Goal: Task Accomplishment & Management: Use online tool/utility

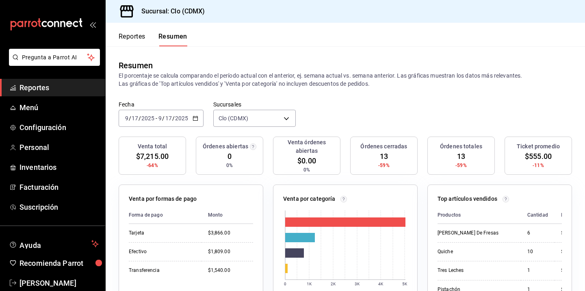
scroll to position [231, 0]
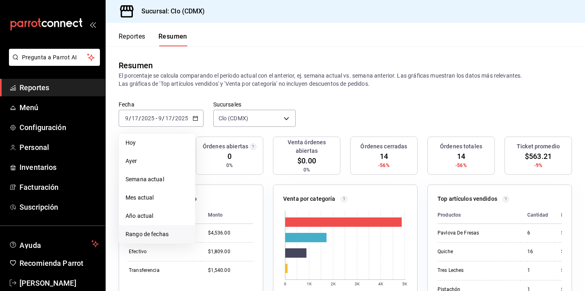
click at [161, 235] on span "Rango de fechas" at bounding box center [156, 234] width 63 height 9
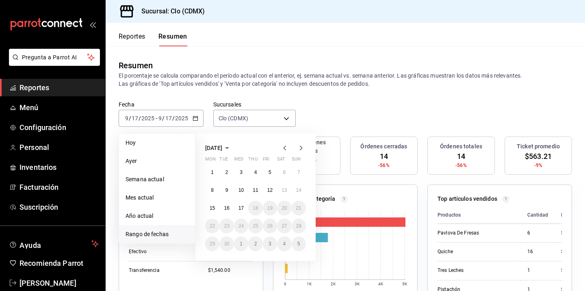
click at [285, 147] on icon "button" at bounding box center [285, 148] width 10 height 10
click at [284, 147] on icon "button" at bounding box center [284, 147] width 3 height 5
click at [301, 149] on icon "button" at bounding box center [301, 148] width 10 height 10
click at [268, 171] on abbr "1" at bounding box center [269, 172] width 3 height 6
click at [297, 245] on abbr "31" at bounding box center [298, 244] width 5 height 6
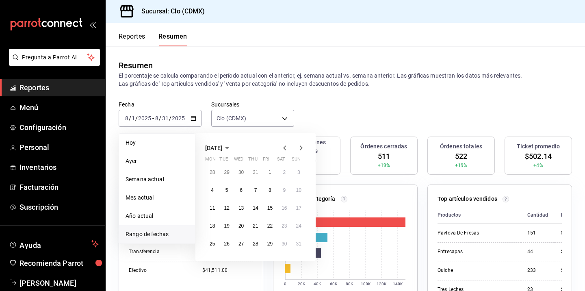
click at [283, 150] on icon "button" at bounding box center [285, 148] width 10 height 10
click at [226, 172] on abbr "1" at bounding box center [226, 172] width 3 height 6
click at [257, 241] on abbr "31" at bounding box center [255, 244] width 5 height 6
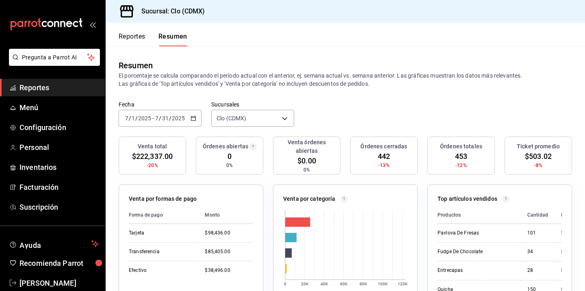
click at [195, 118] on \(Stroke\) "button" at bounding box center [193, 118] width 5 height 4
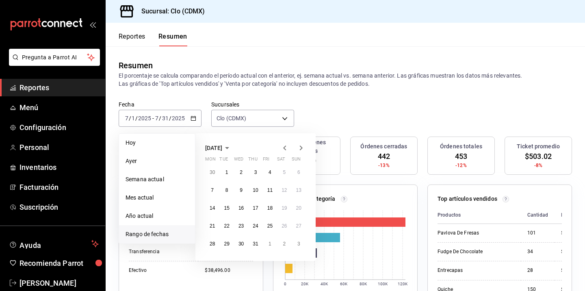
click at [283, 149] on icon "button" at bounding box center [285, 148] width 10 height 10
click at [296, 169] on button "1" at bounding box center [299, 172] width 14 height 15
click at [210, 259] on abbr "30" at bounding box center [212, 262] width 5 height 6
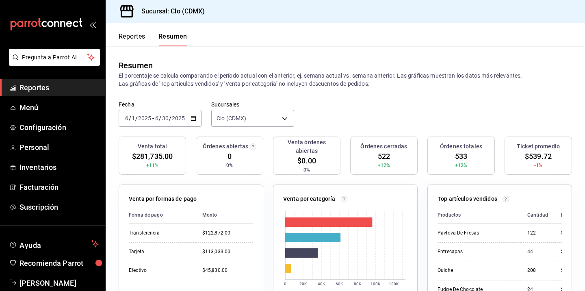
click at [202, 125] on div "Fecha [DATE] [DATE] - [DATE] [DATE] Sucursales Clo (CDMX) [object Object]" at bounding box center [345, 119] width 479 height 36
click at [193, 118] on icon "button" at bounding box center [193, 118] width 6 height 6
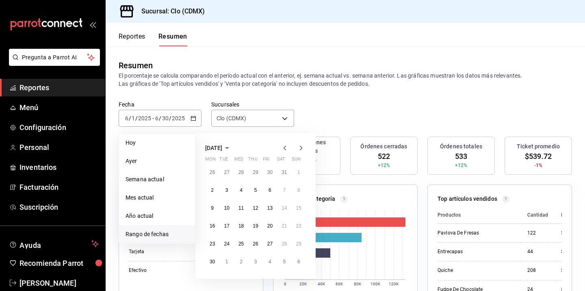
click at [301, 147] on icon "button" at bounding box center [301, 147] width 3 height 5
click at [268, 172] on abbr "1" at bounding box center [269, 172] width 3 height 6
click at [292, 240] on button "31" at bounding box center [299, 243] width 14 height 15
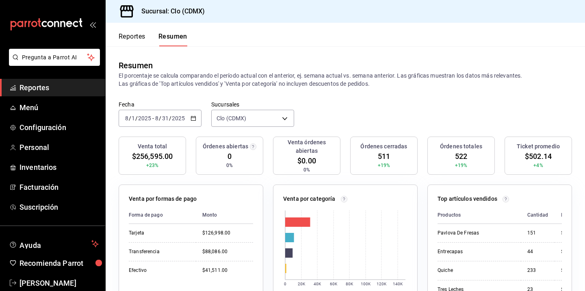
click at [194, 117] on \(Stroke\) "button" at bounding box center [193, 118] width 5 height 4
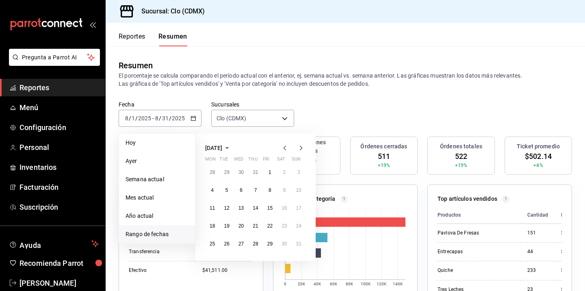
click at [222, 147] on span "[DATE]" at bounding box center [213, 148] width 17 height 6
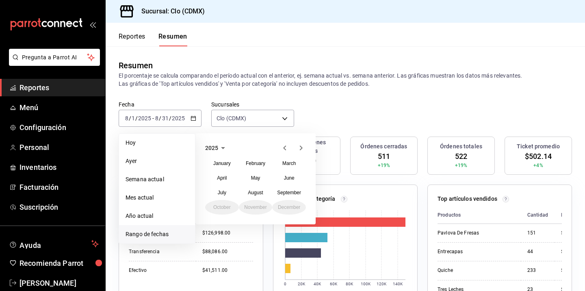
click at [236, 147] on div "2025" at bounding box center [255, 148] width 101 height 10
click at [218, 147] on icon "button" at bounding box center [223, 148] width 10 height 10
click at [225, 177] on button "2024" at bounding box center [222, 178] width 34 height 15
click at [260, 196] on button "August" at bounding box center [256, 192] width 34 height 15
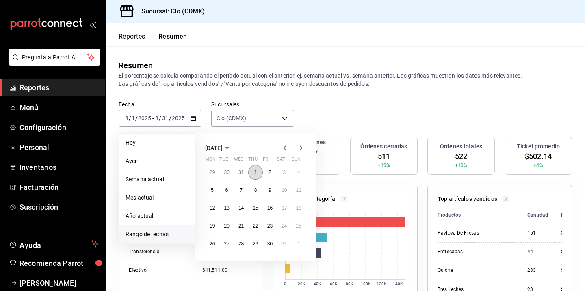
click at [255, 171] on abbr "1" at bounding box center [255, 172] width 3 height 6
click at [282, 246] on button "31" at bounding box center [284, 243] width 14 height 15
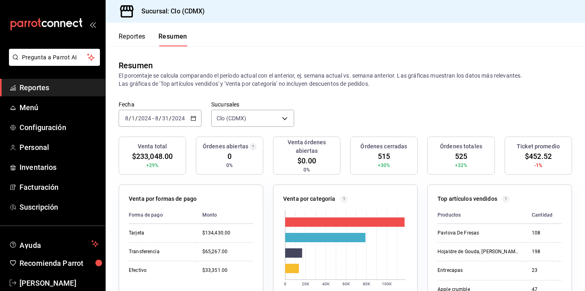
click at [189, 117] on div "[DATE] [DATE] - [DATE] [DATE]" at bounding box center [160, 118] width 83 height 17
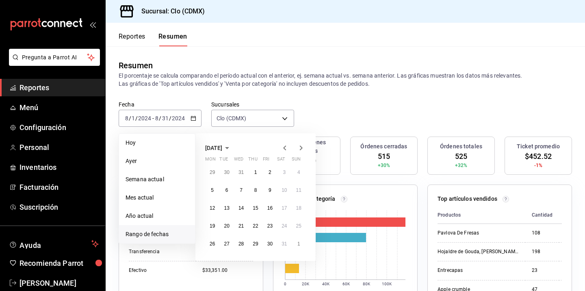
click at [281, 149] on icon "button" at bounding box center [285, 148] width 10 height 10
click at [213, 171] on abbr "1" at bounding box center [212, 172] width 3 height 6
click at [243, 240] on button "31" at bounding box center [241, 243] width 14 height 15
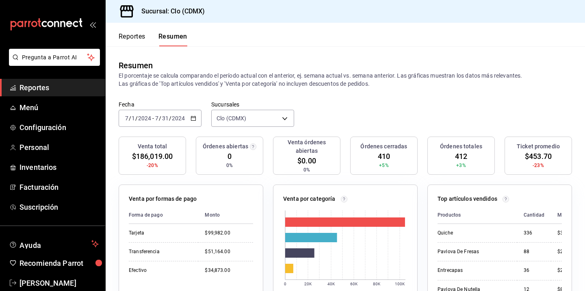
click at [196, 117] on div "[DATE] [DATE] - [DATE] [DATE]" at bounding box center [160, 118] width 83 height 17
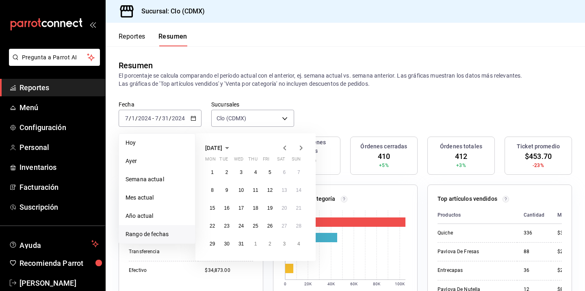
click at [302, 147] on icon "button" at bounding box center [301, 148] width 10 height 10
click at [297, 175] on abbr "1" at bounding box center [298, 172] width 3 height 6
click at [222, 225] on button "17" at bounding box center [226, 225] width 14 height 15
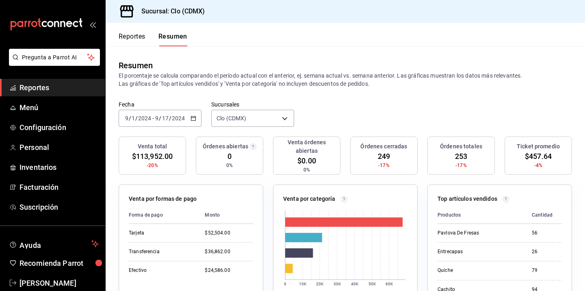
click at [195, 119] on icon "button" at bounding box center [193, 118] width 6 height 6
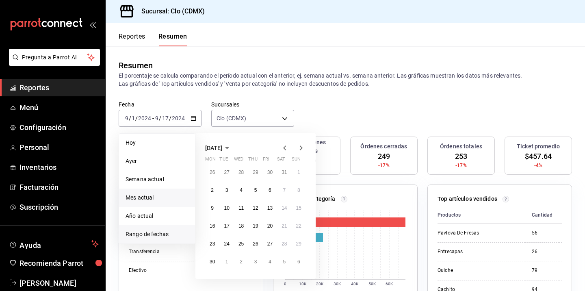
click at [161, 205] on li "Mes actual" at bounding box center [157, 197] width 76 height 18
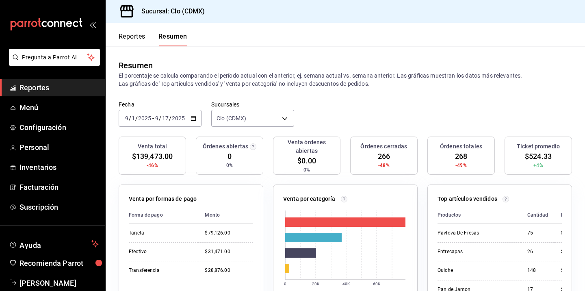
click at [189, 122] on div "[DATE] [DATE] - [DATE] [DATE]" at bounding box center [160, 118] width 83 height 17
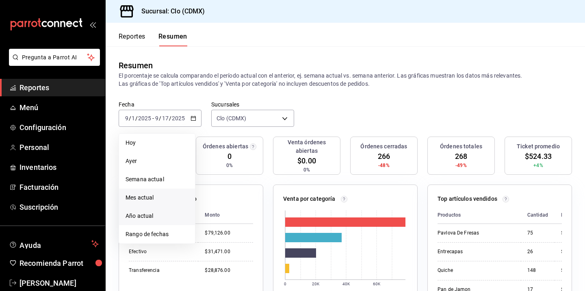
click at [150, 217] on span "Año actual" at bounding box center [156, 216] width 63 height 9
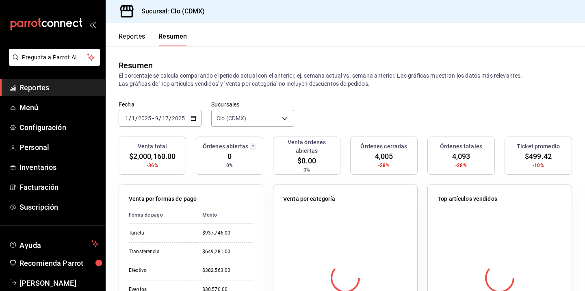
scroll to position [35, 0]
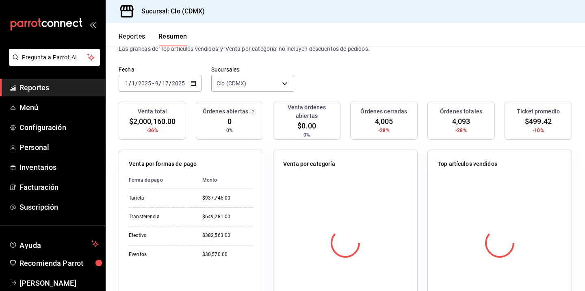
click at [193, 85] on icon "button" at bounding box center [193, 83] width 6 height 6
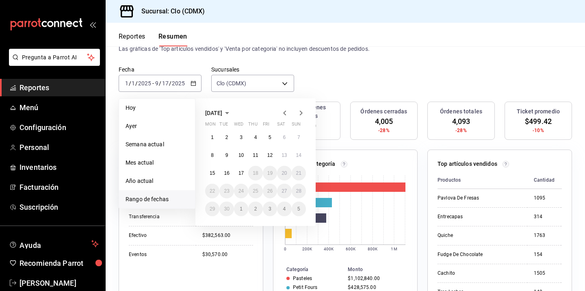
click at [222, 113] on span "[DATE]" at bounding box center [213, 113] width 17 height 6
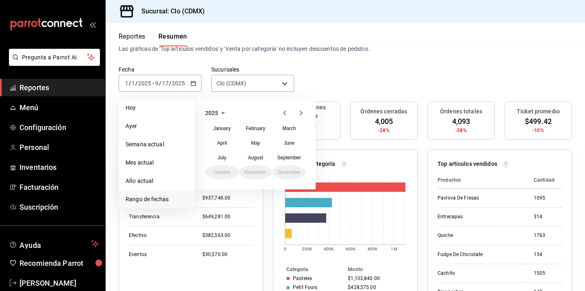
click at [222, 114] on icon "button" at bounding box center [223, 113] width 10 height 10
click at [230, 141] on button "2024" at bounding box center [222, 143] width 34 height 15
click at [219, 124] on button "January" at bounding box center [222, 128] width 34 height 15
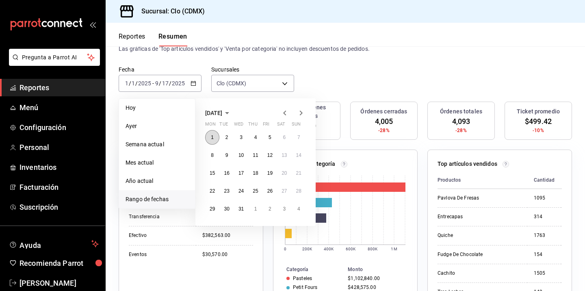
click at [210, 133] on button "1" at bounding box center [212, 137] width 14 height 15
click at [301, 114] on icon "button" at bounding box center [301, 113] width 10 height 10
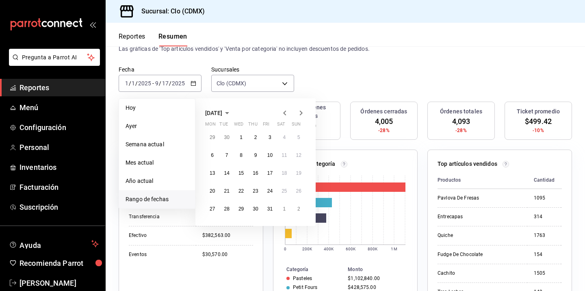
click at [301, 114] on icon "button" at bounding box center [301, 113] width 10 height 10
click at [226, 189] on abbr "17" at bounding box center [226, 191] width 5 height 6
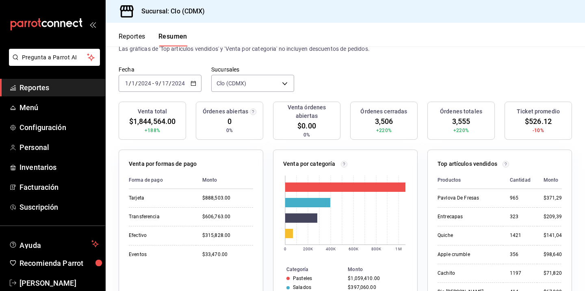
click at [196, 86] on div "[DATE] [DATE] - [DATE] [DATE]" at bounding box center [160, 83] width 83 height 17
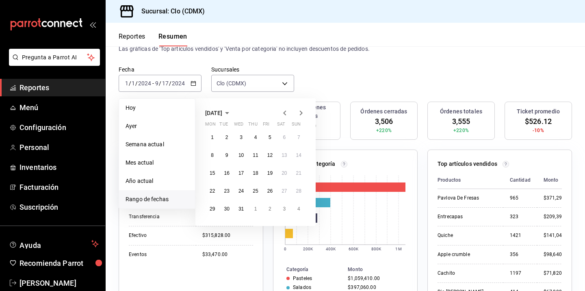
click at [300, 110] on icon "button" at bounding box center [301, 113] width 10 height 10
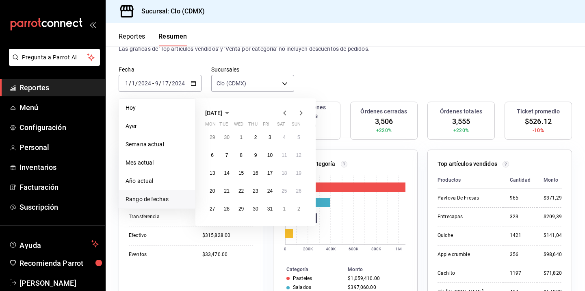
click at [300, 110] on icon "button" at bounding box center [301, 113] width 10 height 10
click at [138, 100] on li "Hoy" at bounding box center [157, 108] width 76 height 18
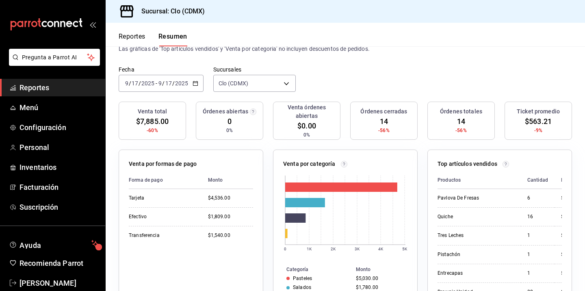
scroll to position [16, 0]
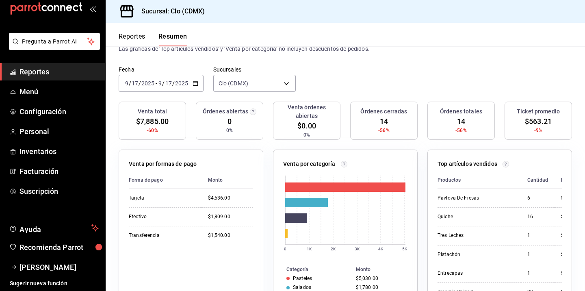
click at [197, 89] on div "[DATE] [DATE] - [DATE] [DATE]" at bounding box center [161, 83] width 85 height 17
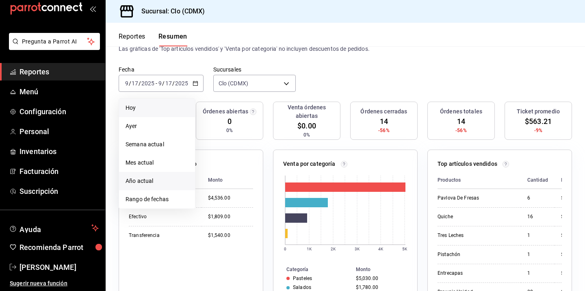
click at [160, 183] on span "Año actual" at bounding box center [156, 181] width 63 height 9
